Goal: Check status: Check status

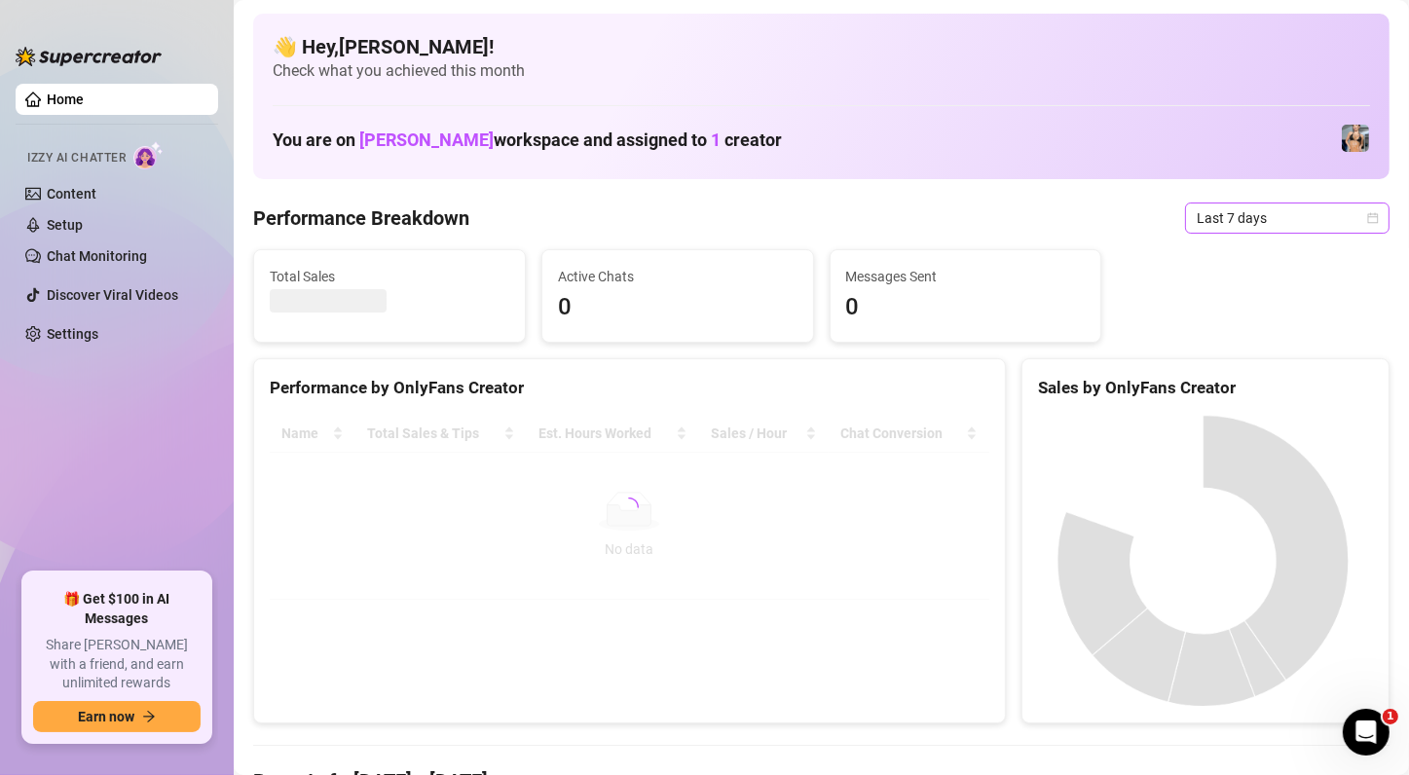
click at [1331, 224] on span "Last 7 days" at bounding box center [1287, 218] width 181 height 29
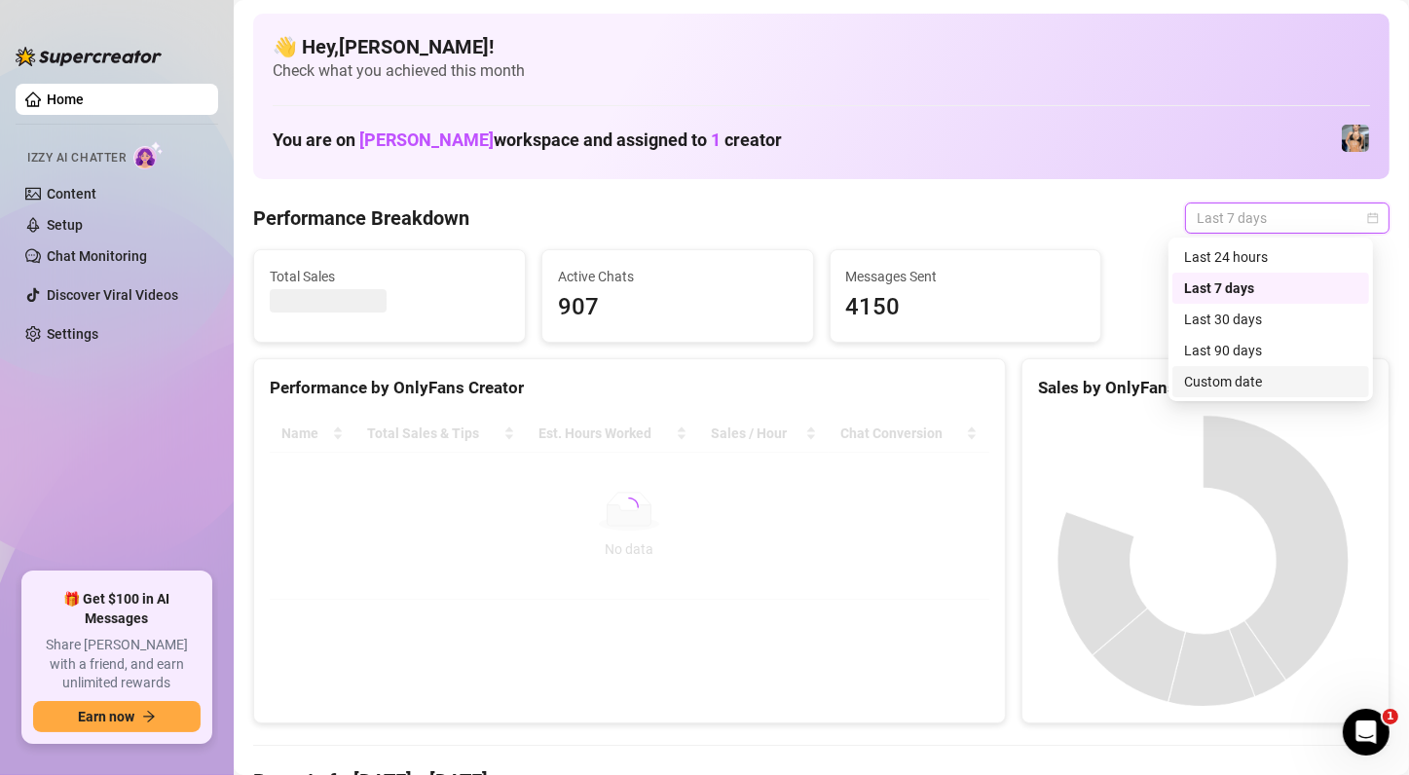
click at [1233, 377] on div "Custom date" at bounding box center [1270, 381] width 173 height 21
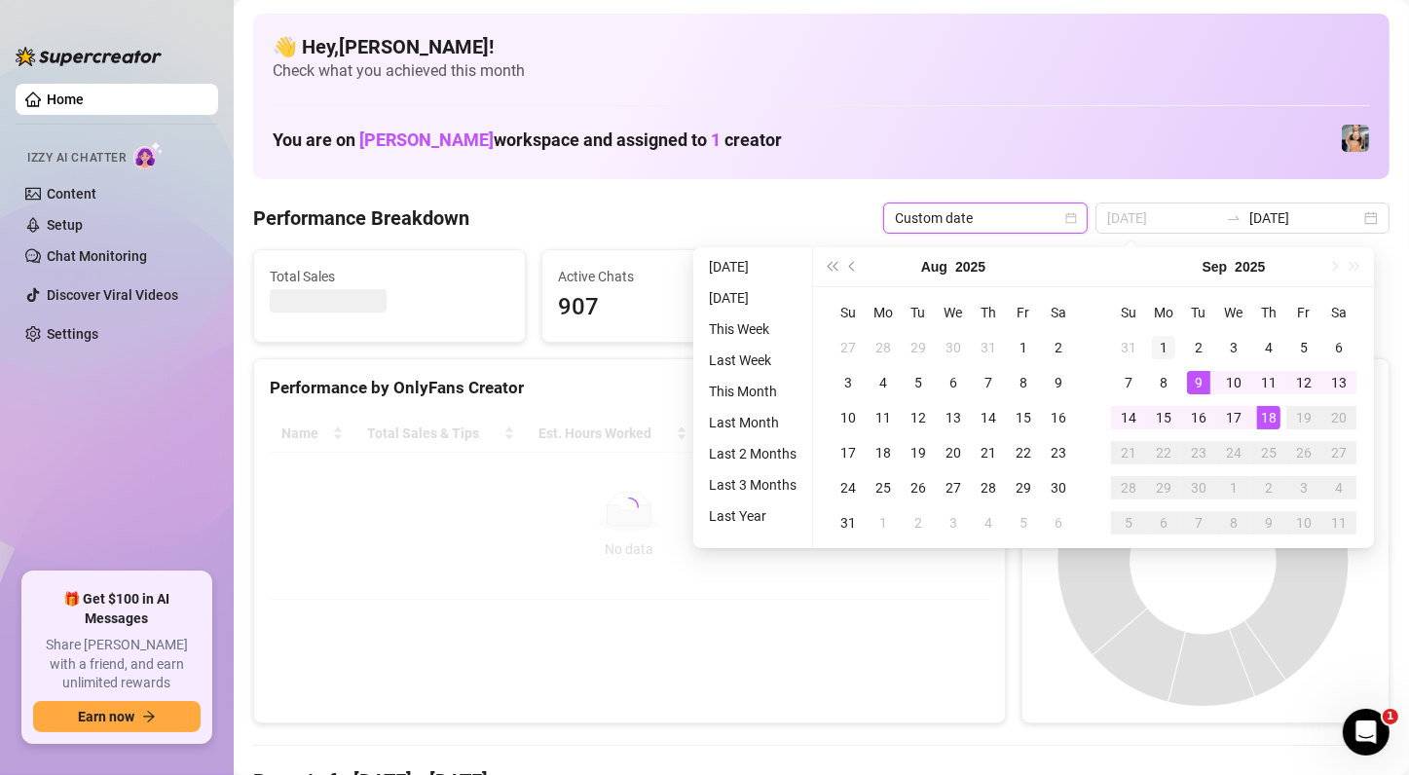
type input "[DATE]"
click at [1162, 340] on div "1" at bounding box center [1163, 347] width 23 height 23
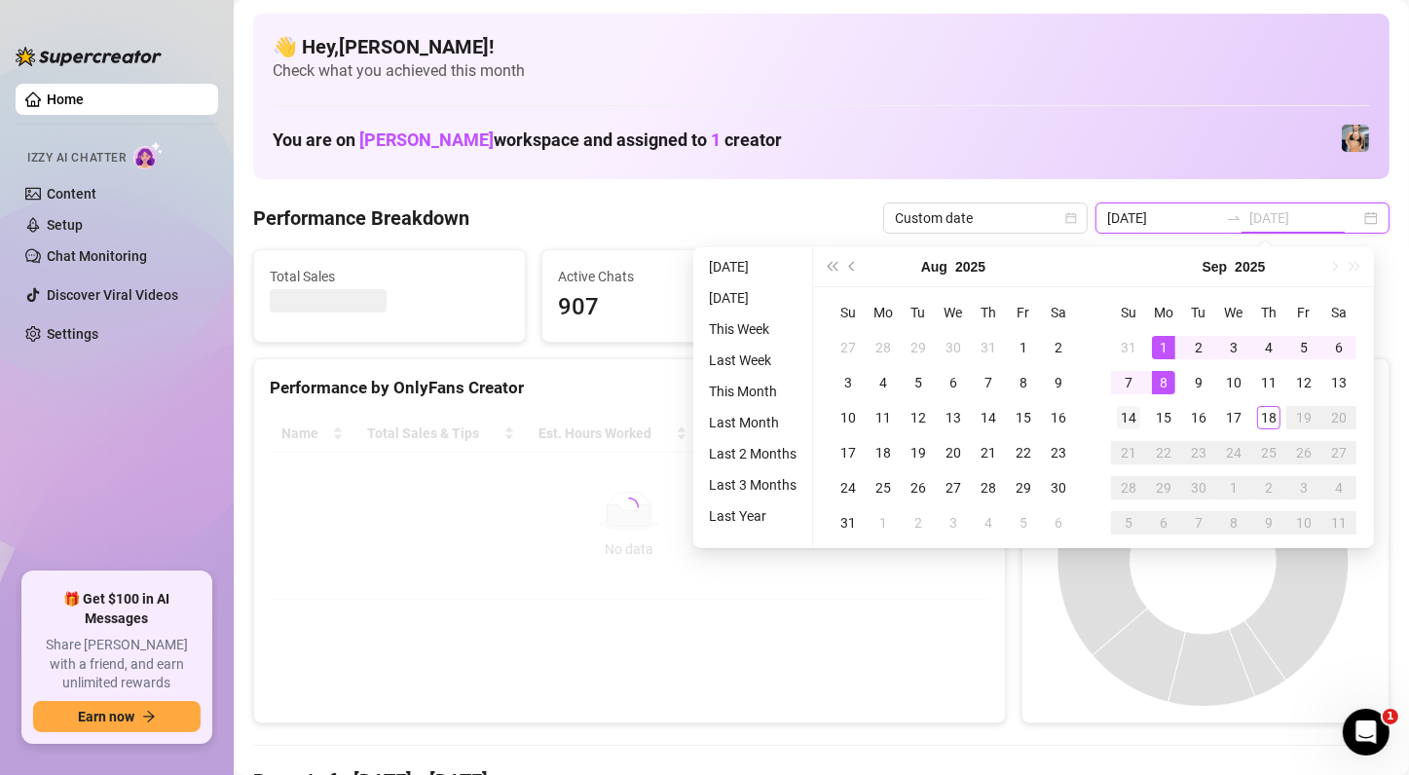
type input "[DATE]"
click at [1121, 415] on div "14" at bounding box center [1128, 417] width 23 height 23
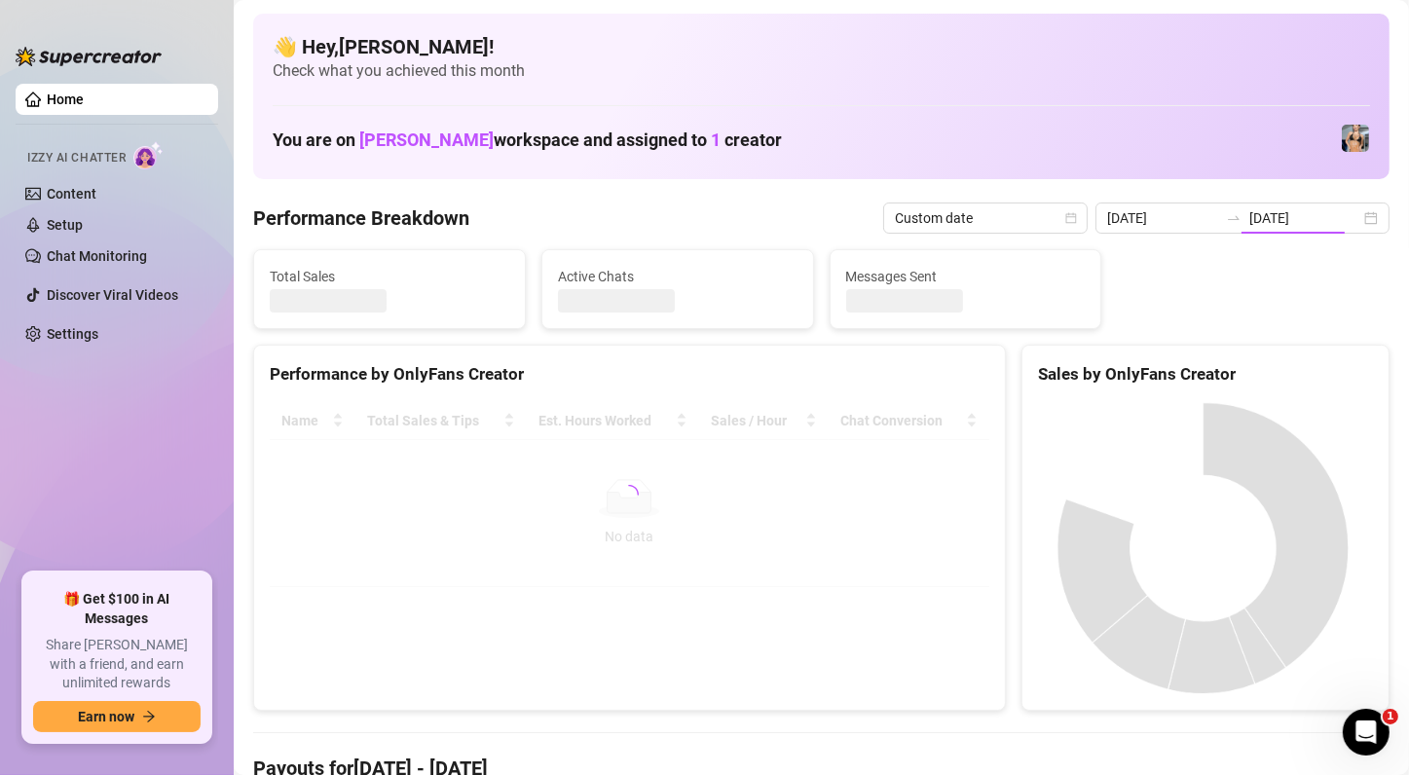
type input "[DATE]"
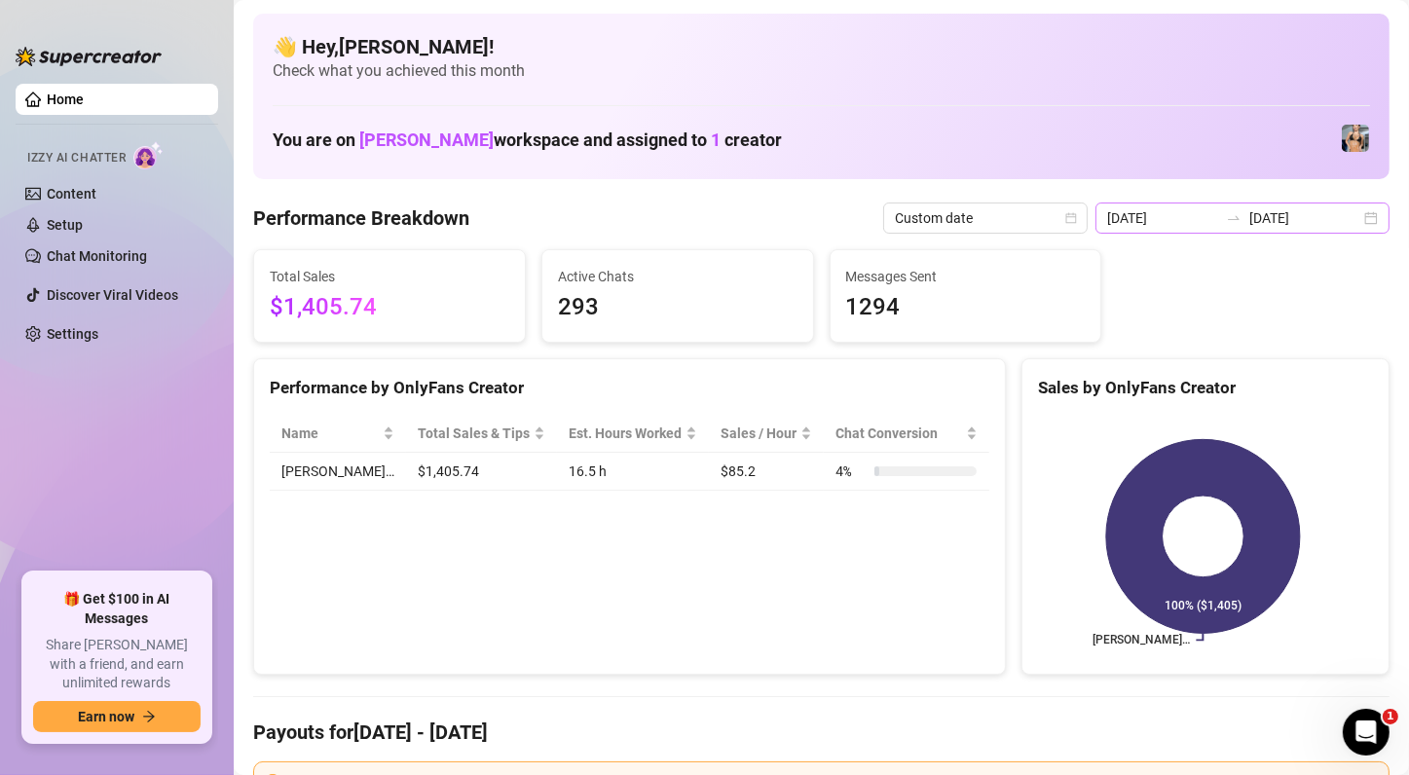
click at [1363, 223] on div "[DATE] [DATE]" at bounding box center [1243, 218] width 294 height 31
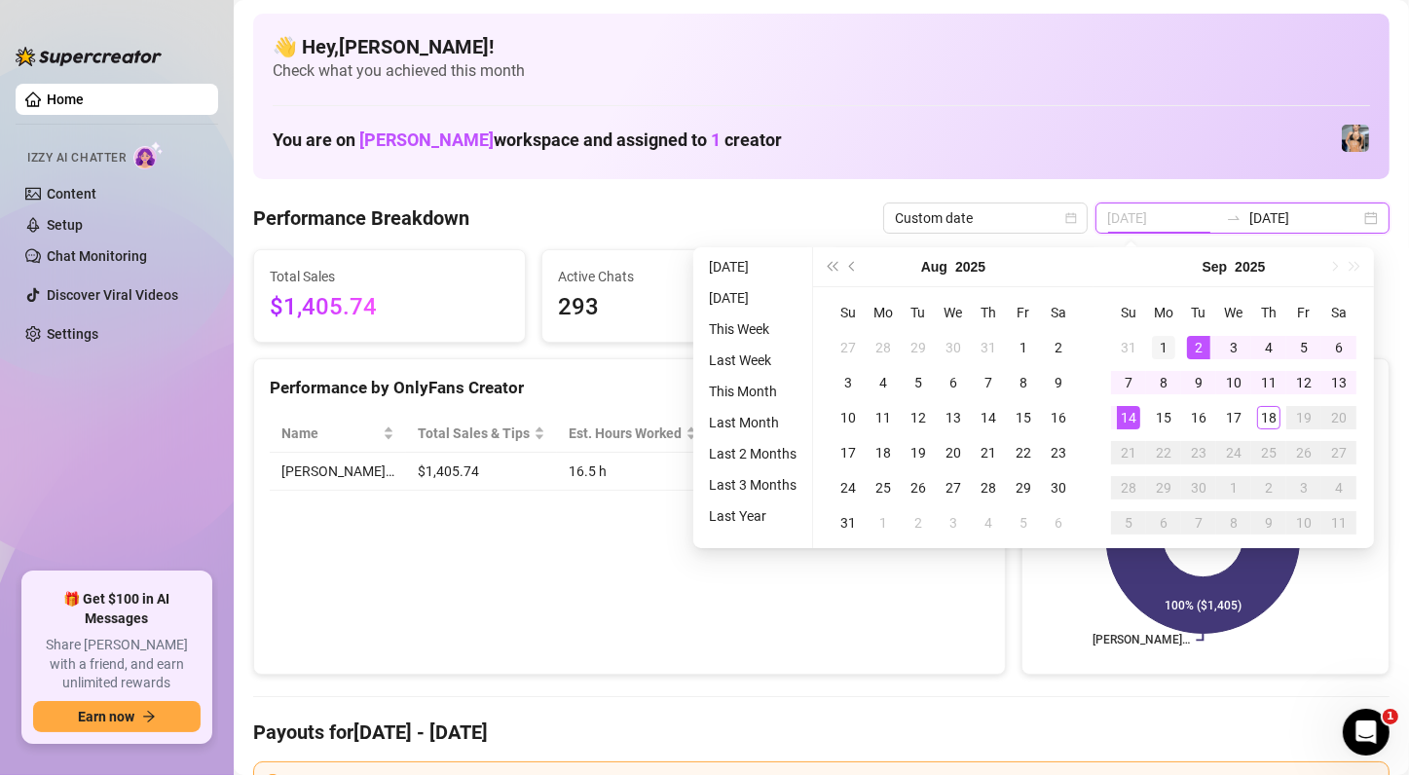
type input "[DATE]"
click at [1166, 350] on div "1" at bounding box center [1163, 347] width 23 height 23
type input "[DATE]"
click at [1124, 416] on div "14" at bounding box center [1128, 417] width 23 height 23
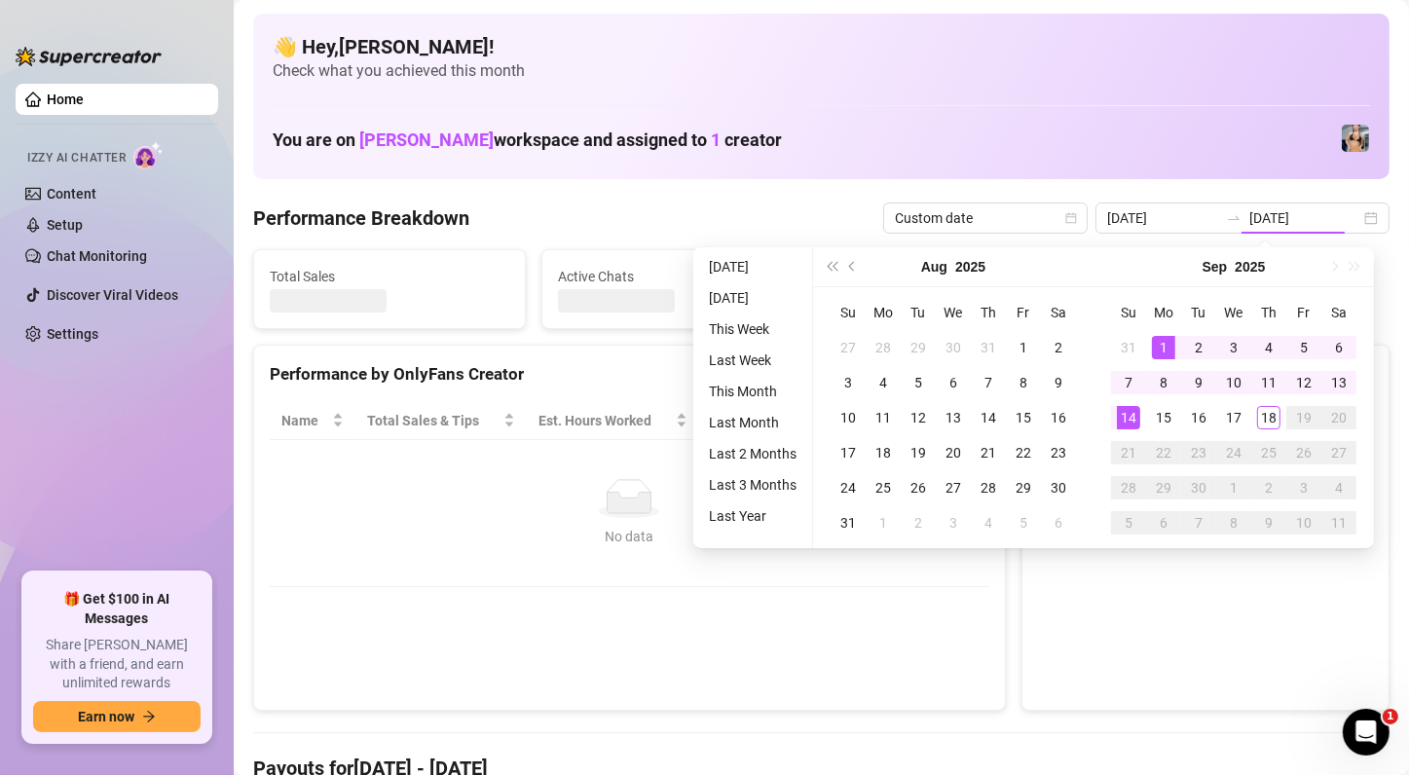
type input "[DATE]"
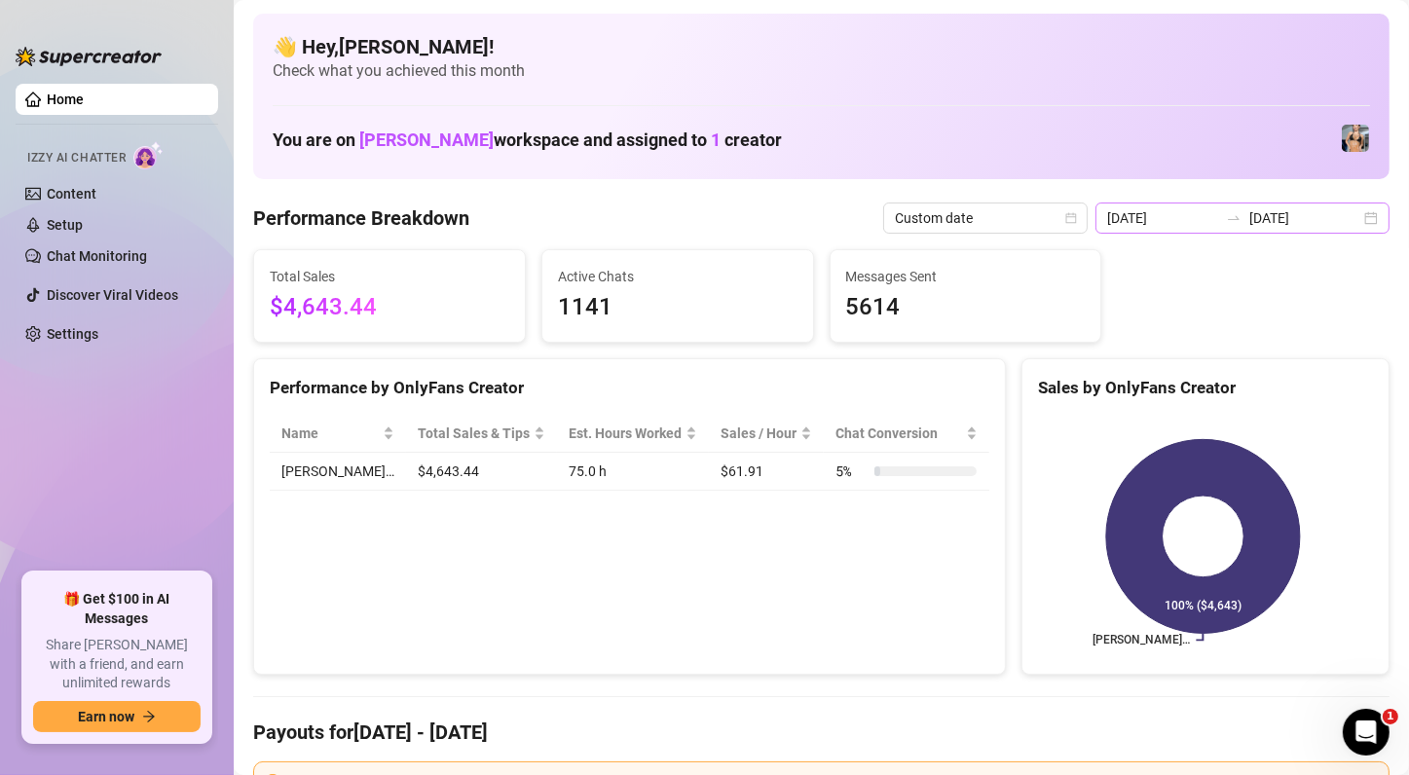
click at [1355, 216] on div "[DATE] [DATE]" at bounding box center [1243, 218] width 294 height 31
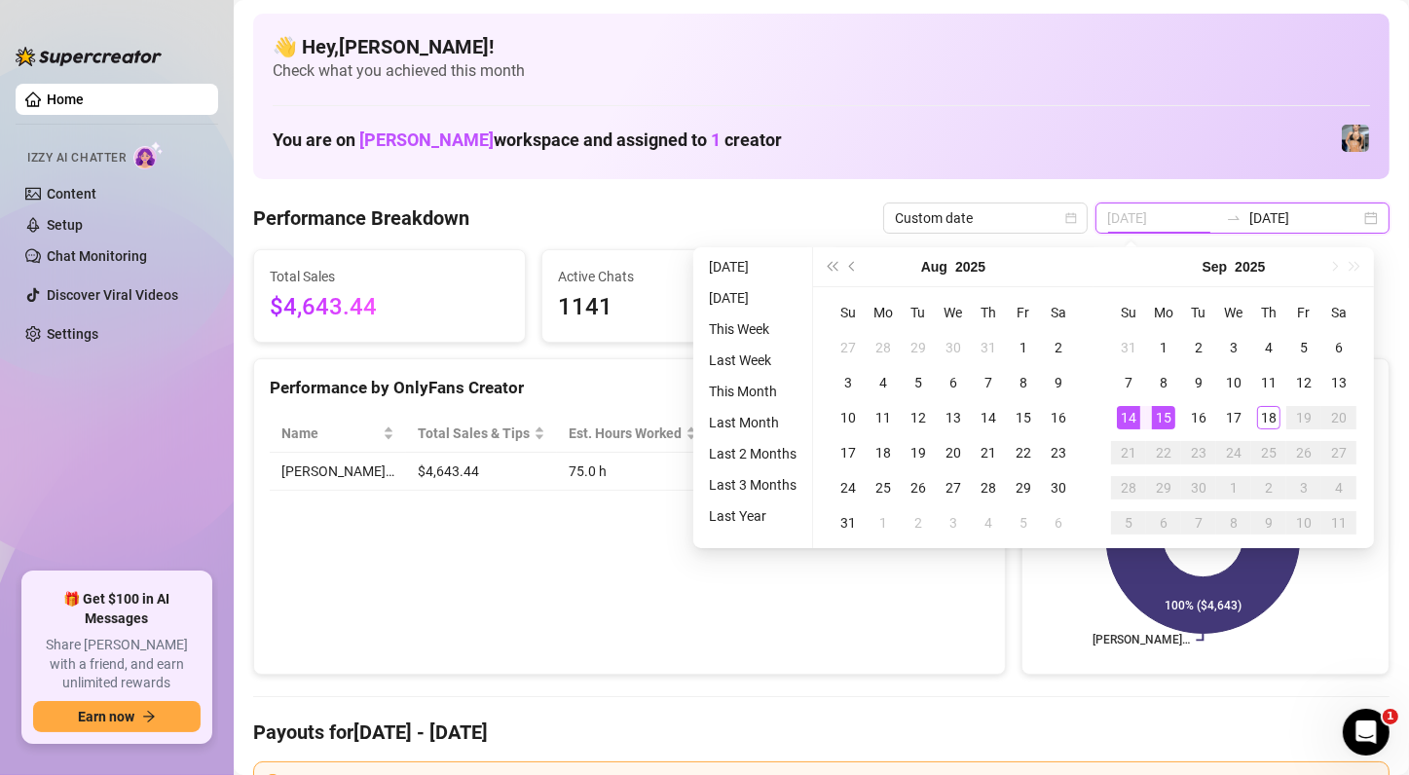
type input "[DATE]"
click at [1154, 424] on div "15" at bounding box center [1163, 417] width 23 height 23
type input "[DATE]"
click at [1261, 416] on div "18" at bounding box center [1268, 417] width 23 height 23
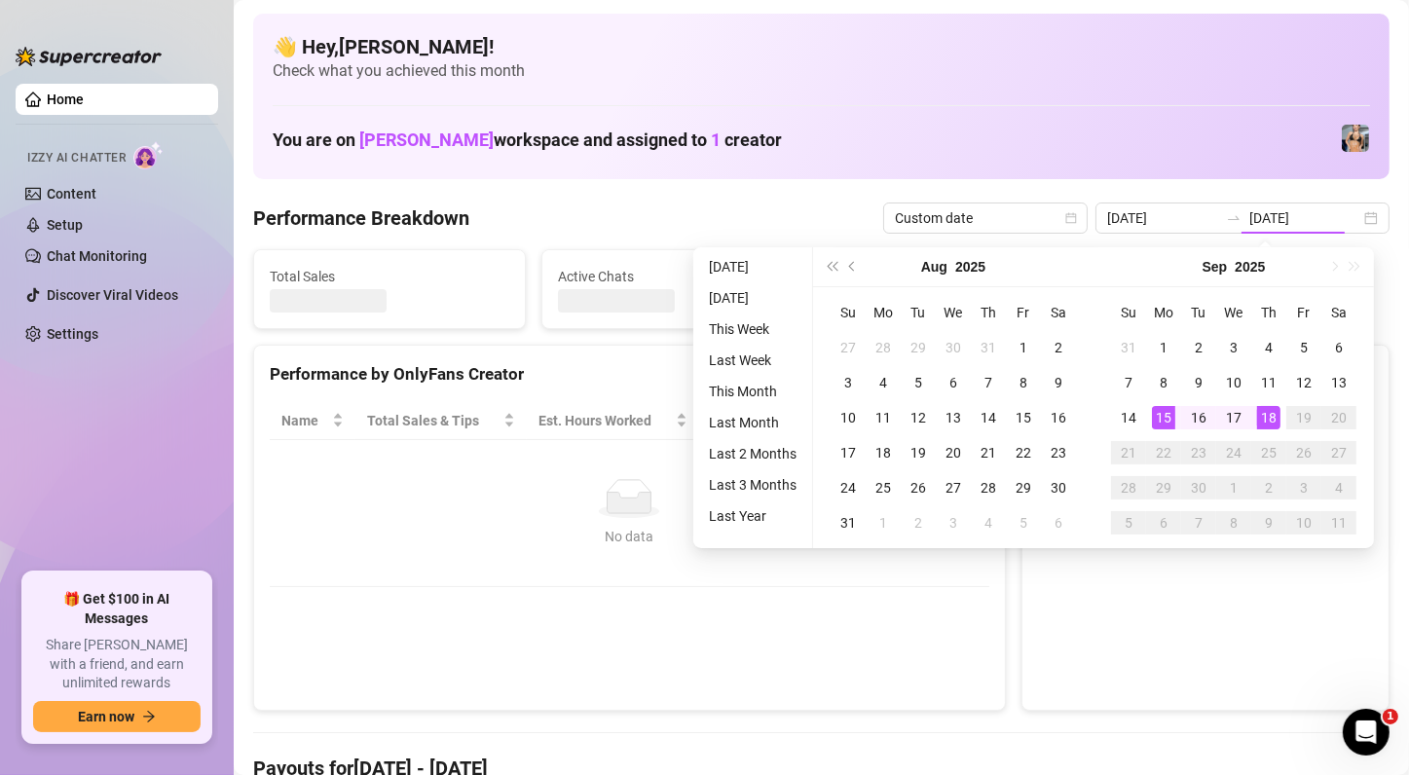
type input "[DATE]"
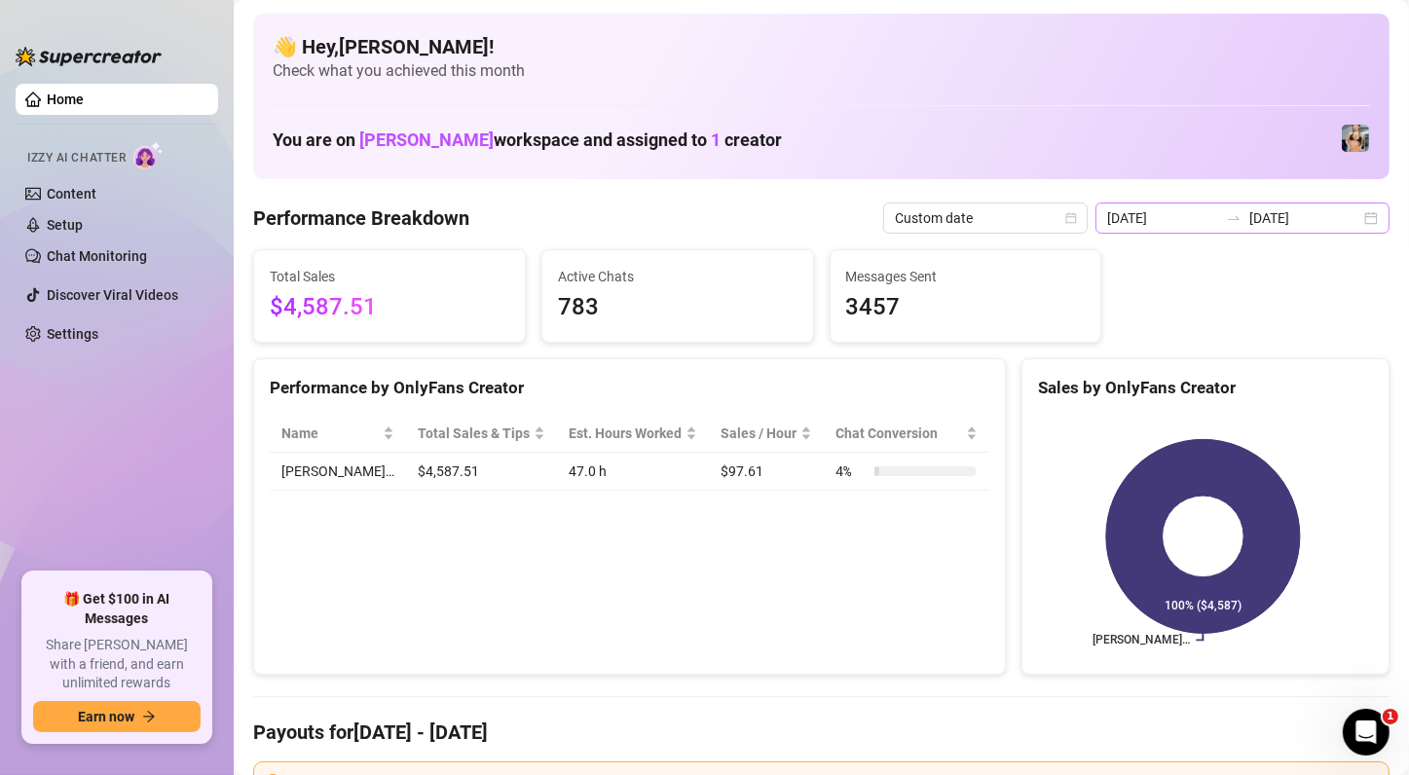
click at [1358, 228] on div "[DATE] [DATE]" at bounding box center [1243, 218] width 294 height 31
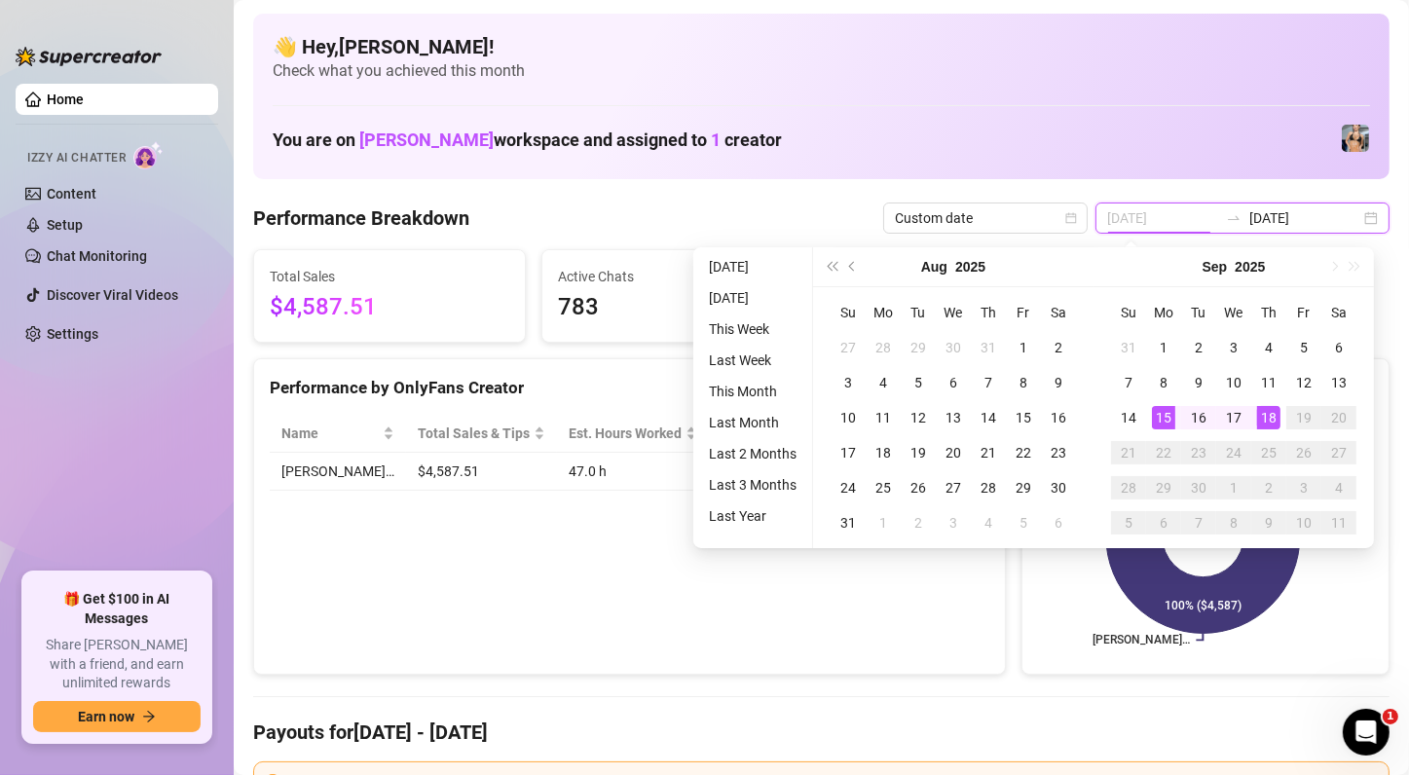
type input "[DATE]"
click at [1170, 417] on div "15" at bounding box center [1163, 417] width 23 height 23
type input "[DATE]"
click at [1268, 413] on div "18" at bounding box center [1268, 417] width 23 height 23
